Goal: Find contact information: Find contact information

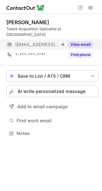
scroll to position [123, 102]
click at [80, 41] on button "View email" at bounding box center [80, 44] width 25 height 6
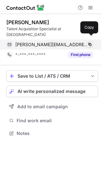
click at [88, 42] on span at bounding box center [89, 44] width 5 height 5
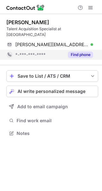
click at [86, 52] on button "Find phone" at bounding box center [80, 55] width 25 height 6
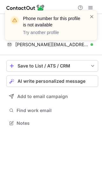
scroll to position [113, 102]
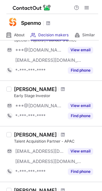
scroll to position [101, 0]
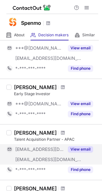
click at [79, 151] on button "View email" at bounding box center [80, 149] width 25 height 6
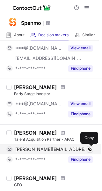
click at [91, 150] on span at bounding box center [89, 149] width 5 height 5
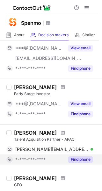
click at [85, 159] on button "Find phone" at bounding box center [80, 159] width 25 height 6
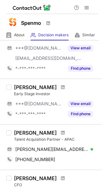
click at [67, 132] on div at bounding box center [63, 133] width 9 height 4
click at [65, 132] on span at bounding box center [63, 132] width 4 height 5
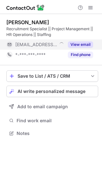
scroll to position [129, 102]
click at [76, 46] on button "View email" at bounding box center [80, 44] width 25 height 6
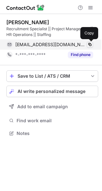
click at [88, 45] on span at bounding box center [89, 44] width 5 height 5
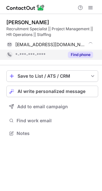
click at [85, 54] on button "Find phone" at bounding box center [80, 55] width 25 height 6
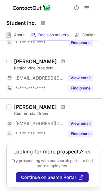
scroll to position [452, 0]
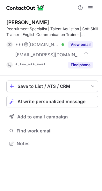
scroll to position [139, 102]
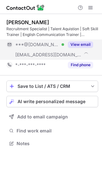
click at [75, 47] on button "View email" at bounding box center [80, 44] width 25 height 6
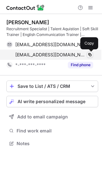
click at [89, 53] on span at bounding box center [89, 54] width 5 height 5
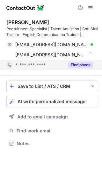
click at [80, 64] on button "Find phone" at bounding box center [80, 65] width 25 height 6
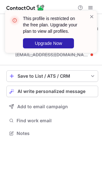
scroll to position [129, 102]
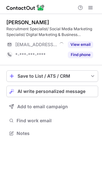
scroll to position [129, 102]
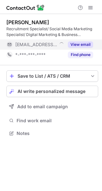
click at [80, 45] on button "View email" at bounding box center [80, 44] width 25 height 6
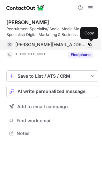
click at [87, 46] on span at bounding box center [89, 44] width 5 height 5
click at [88, 45] on span at bounding box center [89, 44] width 5 height 5
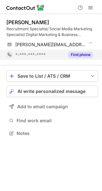
click at [84, 52] on button "Find phone" at bounding box center [80, 55] width 25 height 6
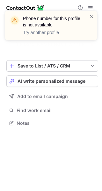
scroll to position [108, 102]
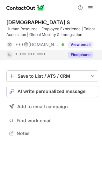
scroll to position [129, 102]
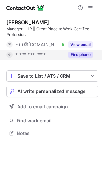
scroll to position [129, 102]
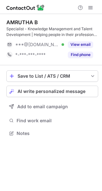
scroll to position [129, 102]
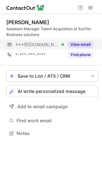
scroll to position [129, 102]
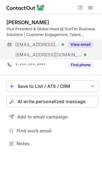
scroll to position [139, 102]
click at [73, 44] on button "View email" at bounding box center [80, 44] width 25 height 6
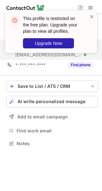
click at [88, 18] on div "This profile is restricted on the free plan. Upgrade your plan to view all prof…" at bounding box center [48, 31] width 81 height 37
click at [91, 15] on span at bounding box center [91, 16] width 5 height 6
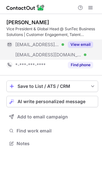
click at [85, 43] on button "View email" at bounding box center [80, 44] width 25 height 6
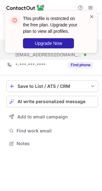
click at [93, 16] on span at bounding box center [91, 16] width 5 height 6
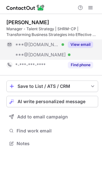
scroll to position [139, 102]
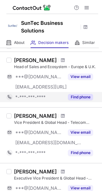
scroll to position [28, 0]
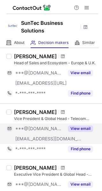
click at [75, 127] on button "View email" at bounding box center [80, 128] width 25 height 6
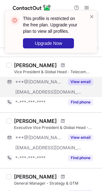
scroll to position [77, 0]
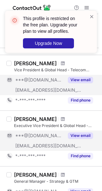
click at [78, 136] on button "View email" at bounding box center [80, 135] width 25 height 6
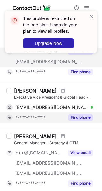
scroll to position [107, 0]
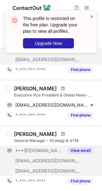
click at [79, 152] on button "View email" at bounding box center [80, 150] width 25 height 6
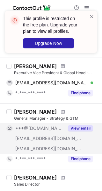
scroll to position [130, 0]
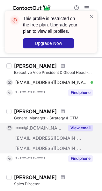
click at [76, 130] on button "View email" at bounding box center [80, 128] width 25 height 6
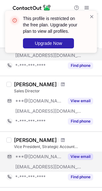
scroll to position [225, 0]
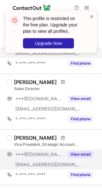
click at [76, 157] on button "View email" at bounding box center [80, 154] width 25 height 6
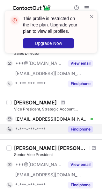
scroll to position [273, 0]
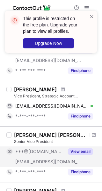
click at [79, 152] on button "View email" at bounding box center [80, 151] width 25 height 6
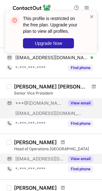
scroll to position [323, 0]
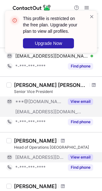
click at [82, 159] on button "View email" at bounding box center [80, 157] width 25 height 6
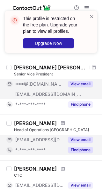
scroll to position [351, 0]
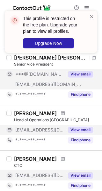
click at [76, 174] on button "View email" at bounding box center [80, 175] width 25 height 6
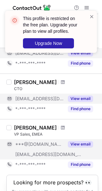
scroll to position [428, 0]
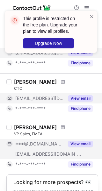
click at [76, 146] on button "View email" at bounding box center [80, 144] width 25 height 6
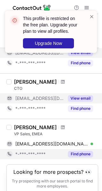
scroll to position [449, 0]
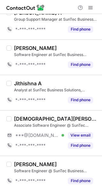
scroll to position [137, 0]
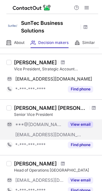
scroll to position [449, 0]
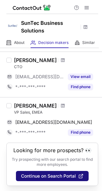
click at [48, 175] on span "Continue on Search Portal" at bounding box center [48, 175] width 55 height 5
